Goal: Task Accomplishment & Management: Complete application form

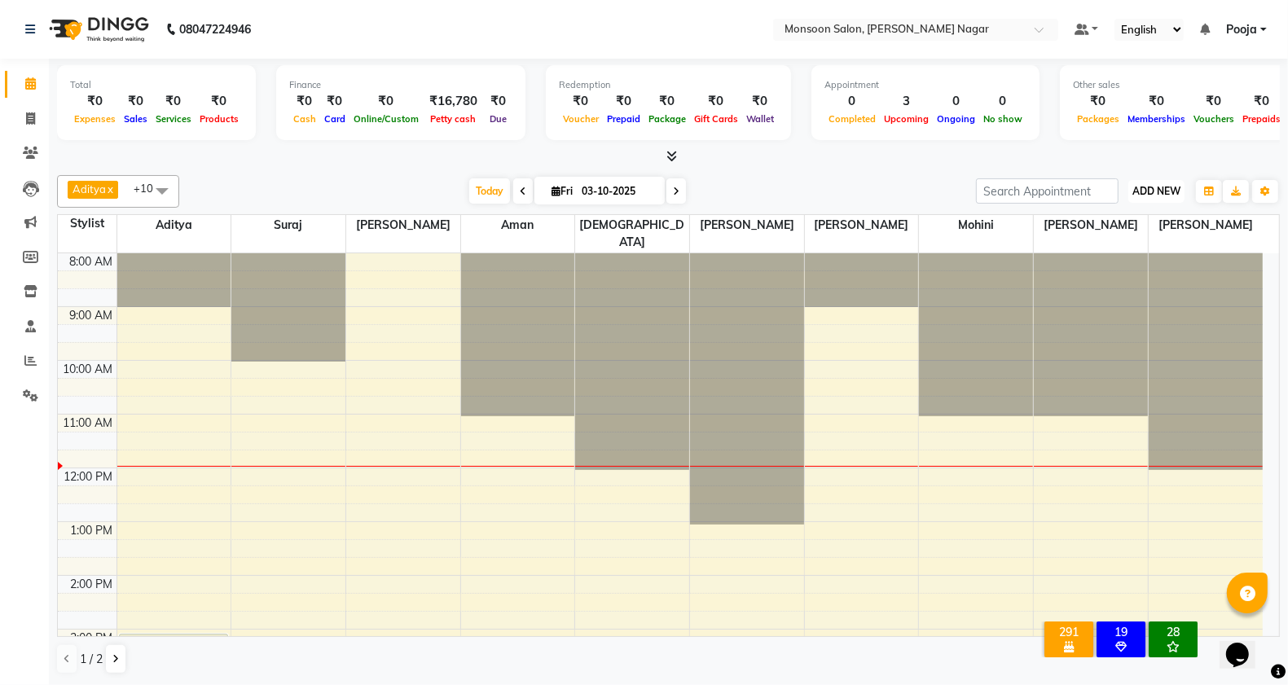
click at [1169, 186] on span "ADD NEW" at bounding box center [1156, 191] width 48 height 12
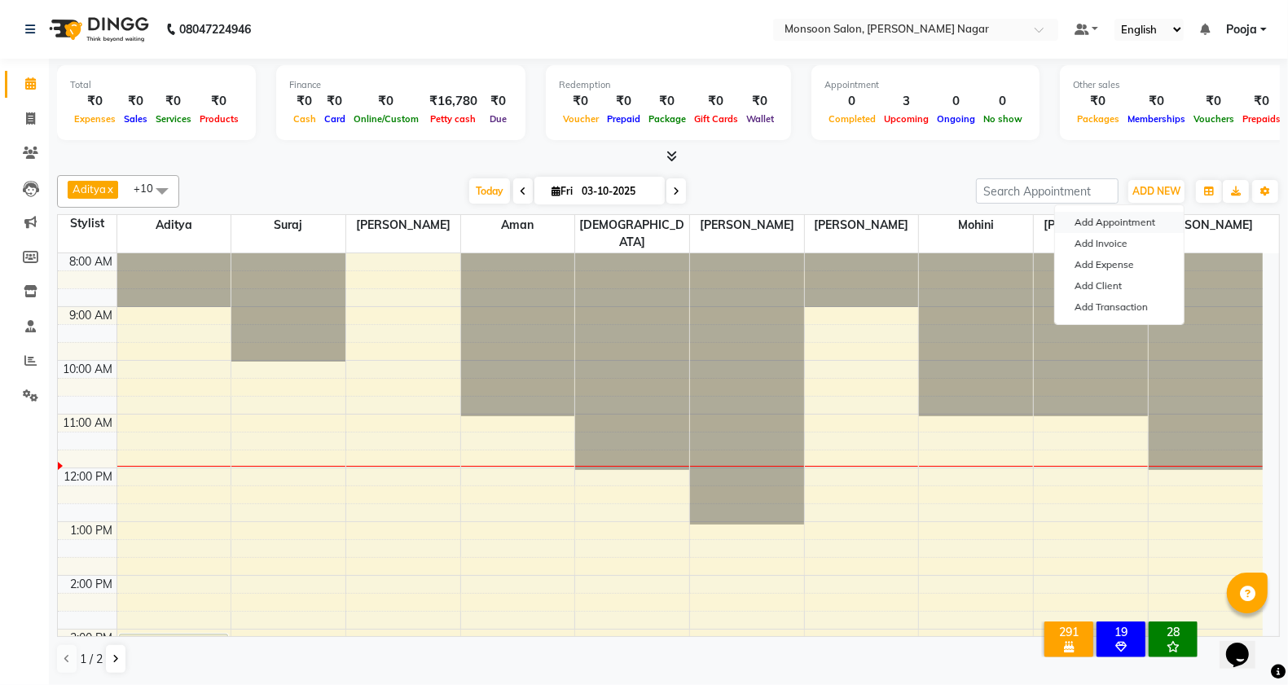
click at [1140, 226] on button "Add Appointment" at bounding box center [1119, 222] width 129 height 21
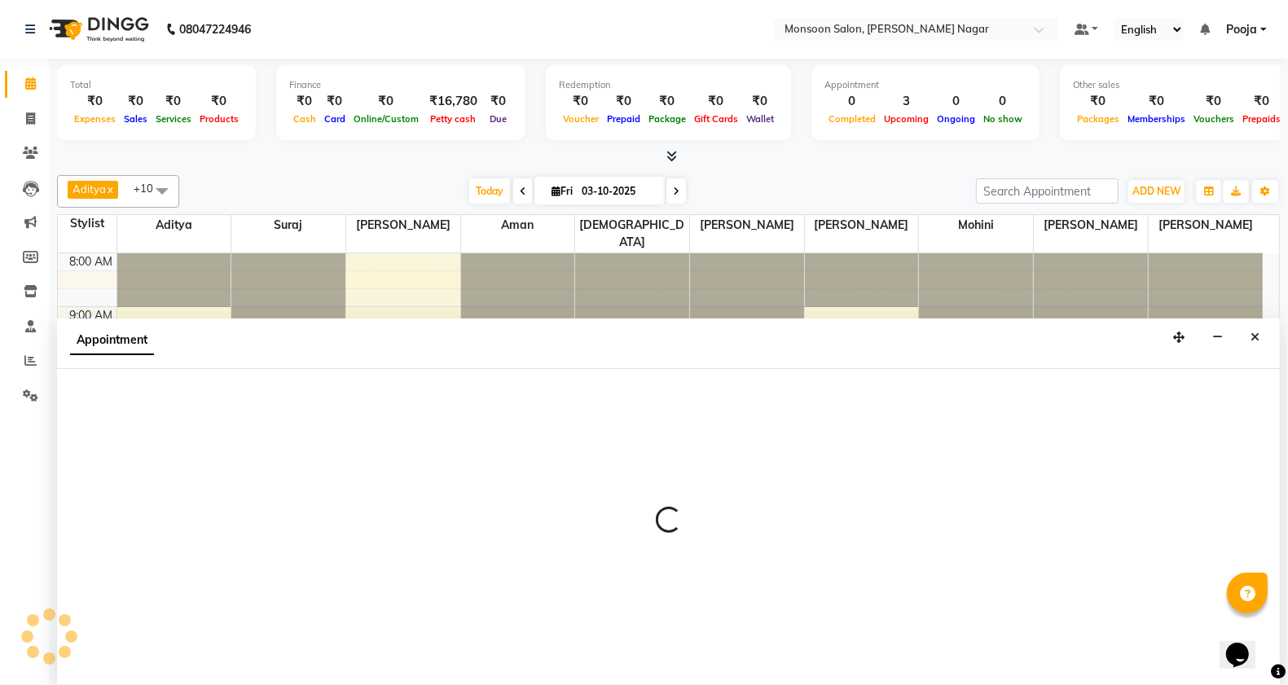
select select "540"
select select "tentative"
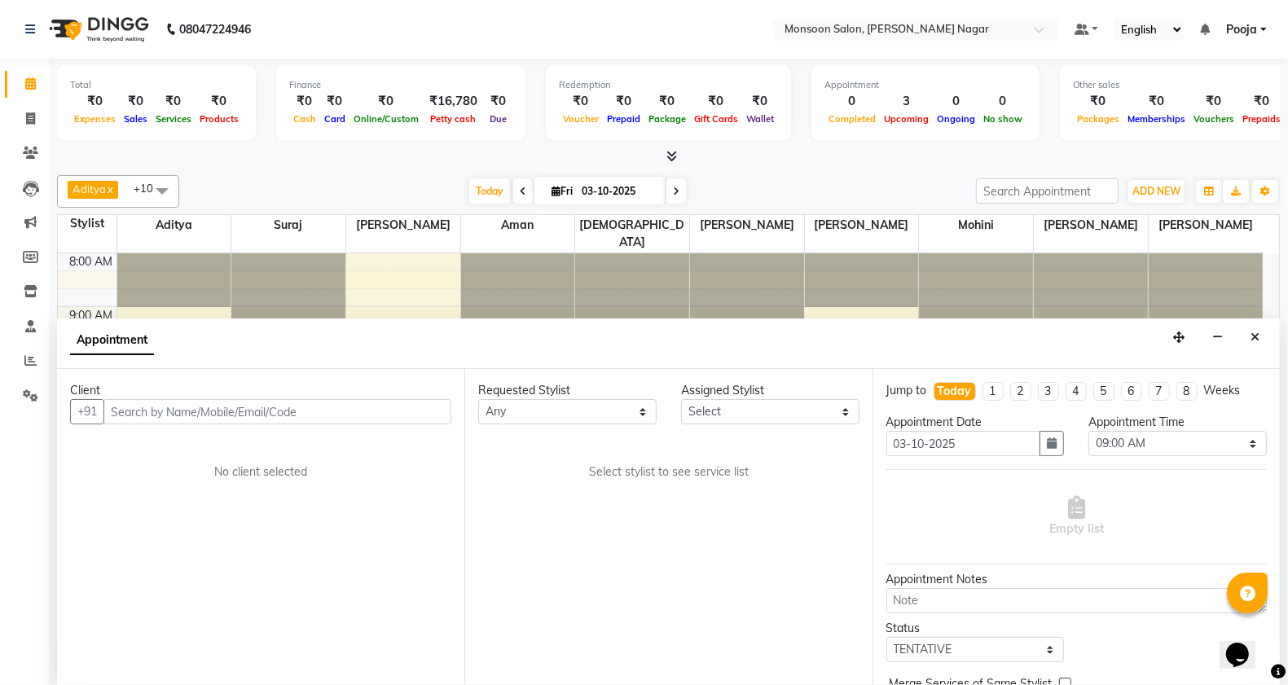
click at [411, 405] on input "text" at bounding box center [277, 411] width 348 height 25
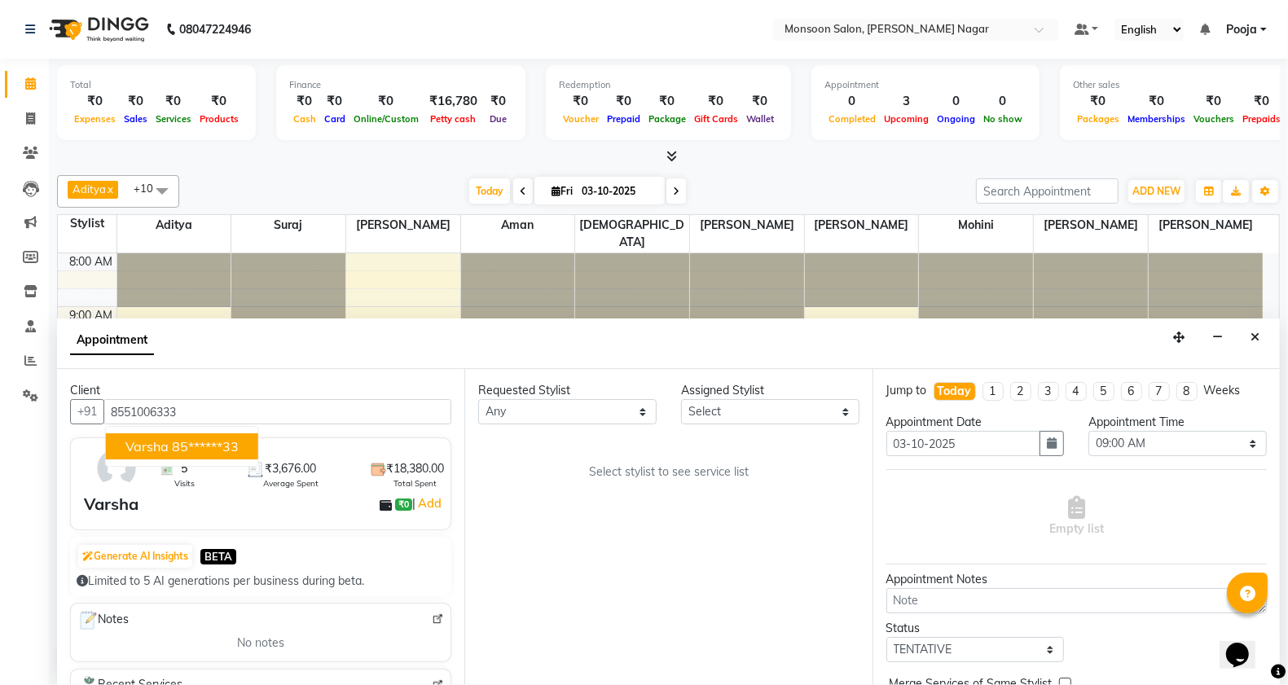
click at [217, 450] on ngb-highlight "85******33" at bounding box center [205, 446] width 67 height 16
type input "85******33"
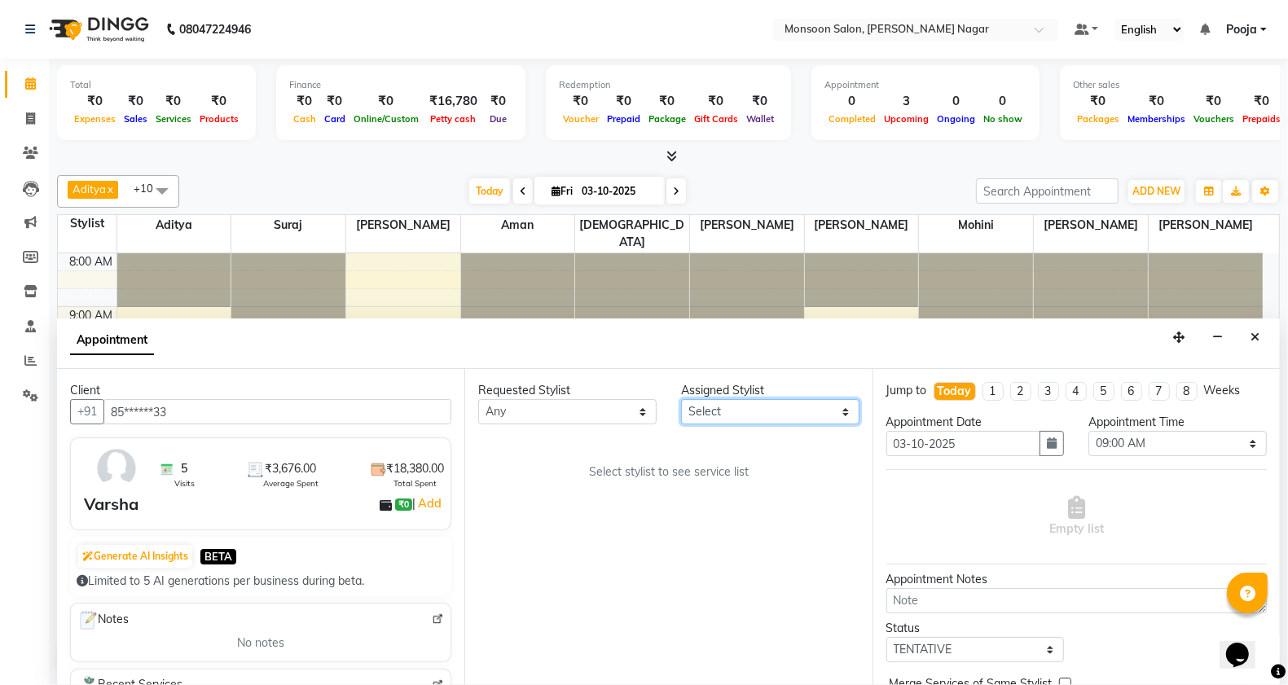
click at [705, 414] on select "Select [PERSON_NAME] [PERSON_NAME] [PERSON_NAME] [PERSON_NAME] [PERSON_NAME] Po…" at bounding box center [770, 411] width 178 height 25
select select "76987"
click at [681, 400] on select "Select [PERSON_NAME] [PERSON_NAME] [PERSON_NAME] [PERSON_NAME] [PERSON_NAME] Po…" at bounding box center [770, 411] width 178 height 25
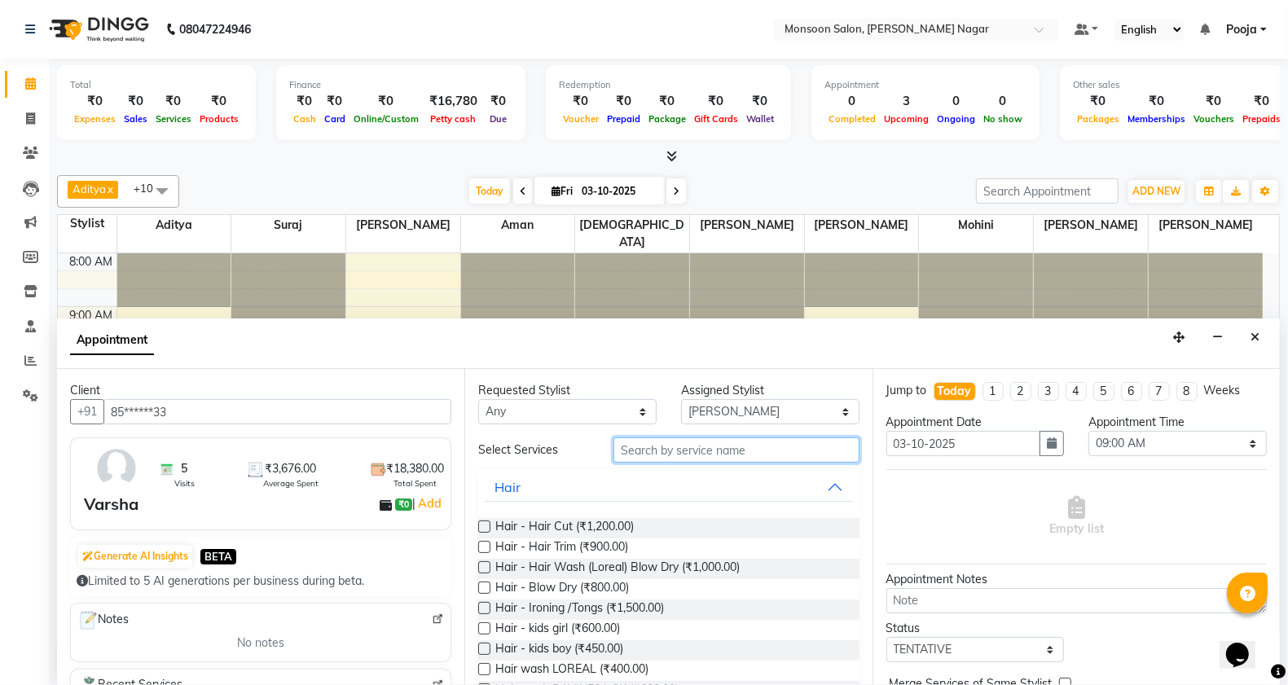
click at [666, 458] on input "text" at bounding box center [736, 449] width 246 height 25
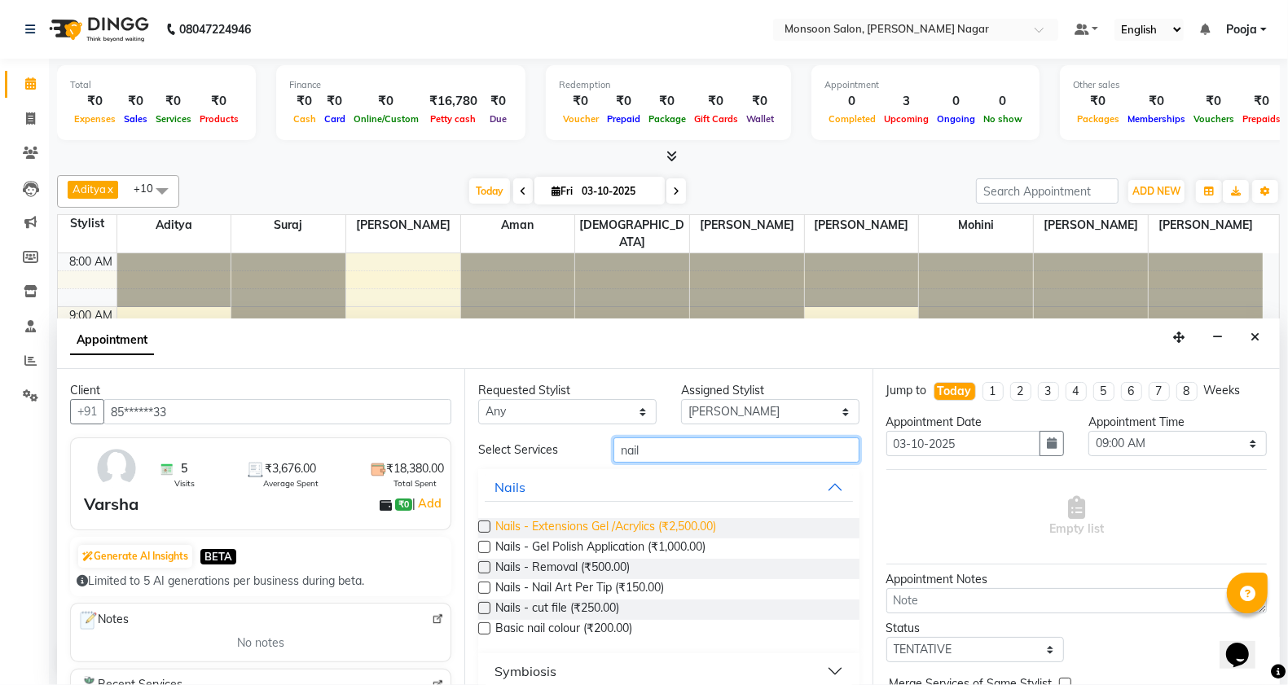
type input "nail"
click at [640, 528] on span "Nails - Extensions Gel /Acrylics (₹2,500.00)" at bounding box center [605, 528] width 221 height 20
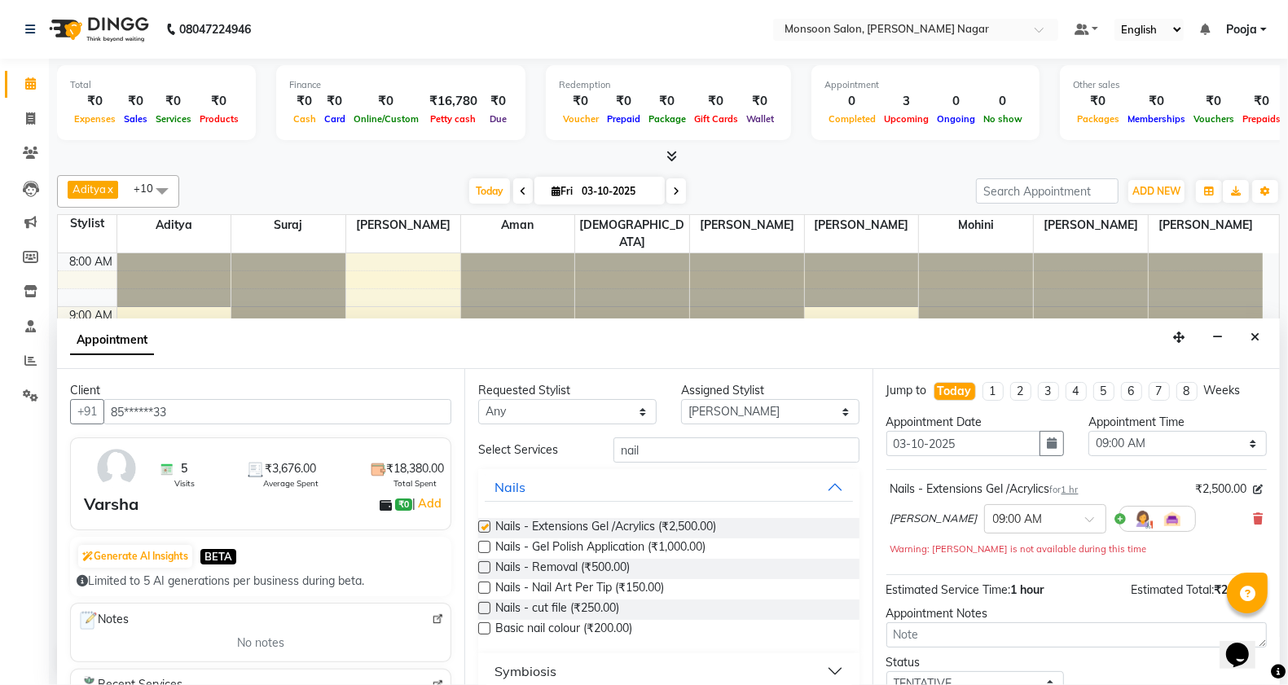
checkbox input "false"
click at [1130, 449] on select "Select 09:00 AM 09:15 AM 09:30 AM 09:45 AM 10:00 AM 10:15 AM 10:30 AM 10:45 AM …" at bounding box center [1177, 443] width 178 height 25
select select "840"
click at [1088, 432] on select "Select 09:00 AM 09:15 AM 09:30 AM 09:45 AM 10:00 AM 10:15 AM 10:30 AM 10:45 AM …" at bounding box center [1177, 443] width 178 height 25
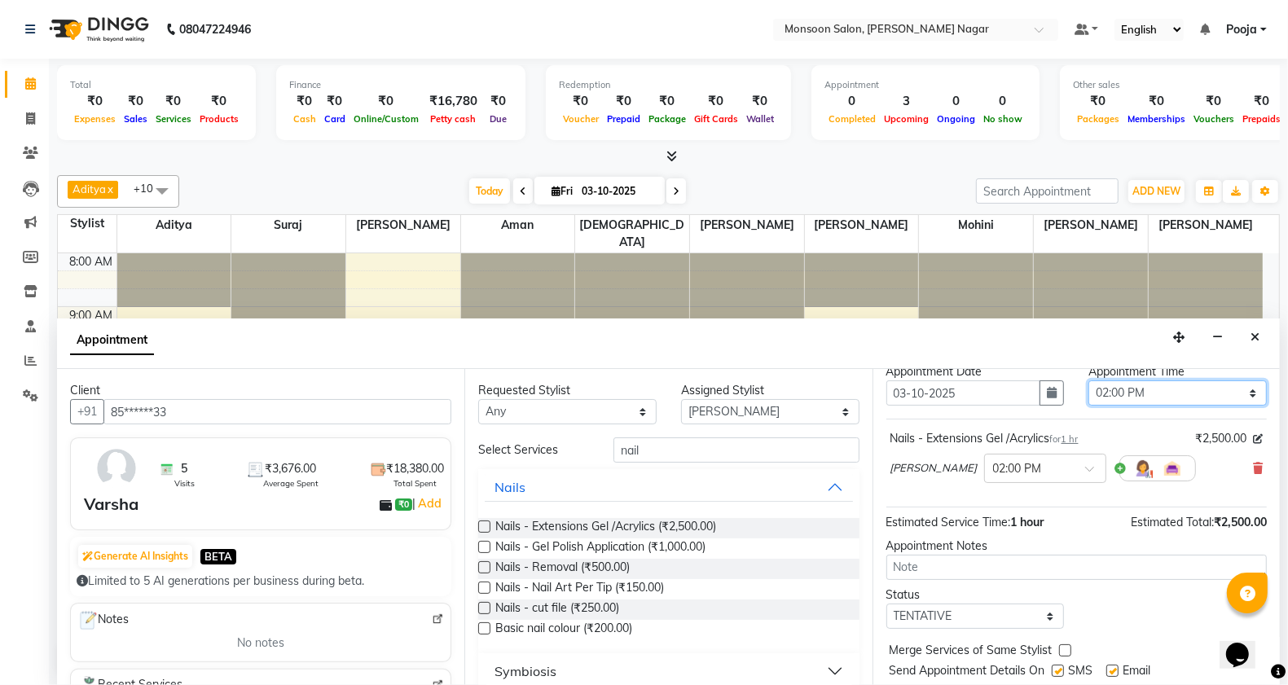
scroll to position [98, 0]
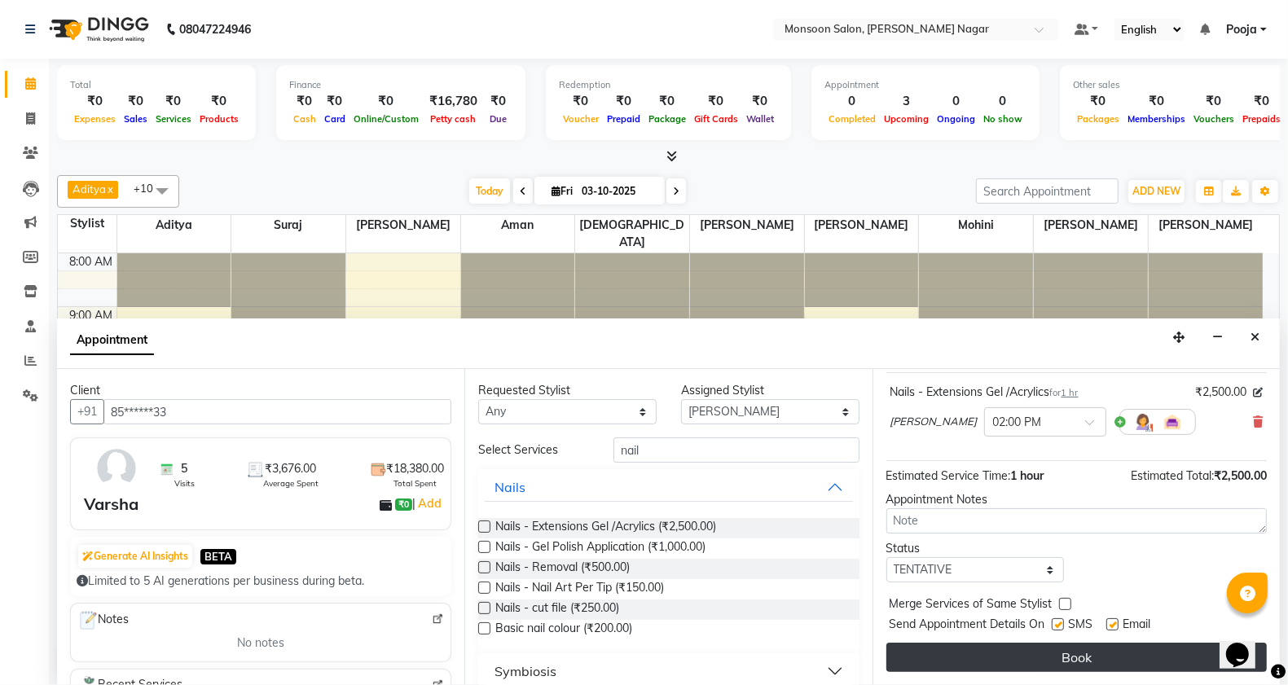
click at [1057, 656] on button "Book" at bounding box center [1076, 657] width 380 height 29
